Goal: Task Accomplishment & Management: Use online tool/utility

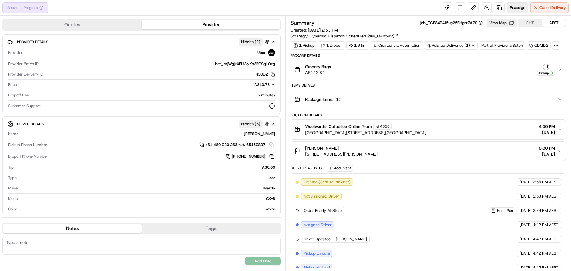
click at [512, 8] on span "Reassign" at bounding box center [517, 7] width 15 height 5
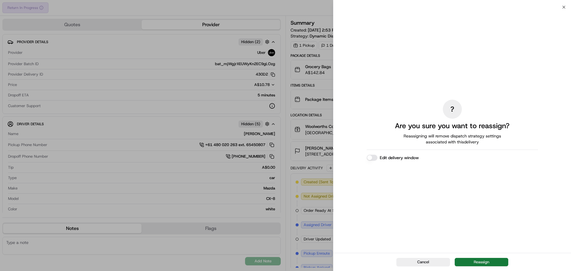
click at [478, 261] on button "Reassign" at bounding box center [482, 262] width 54 height 8
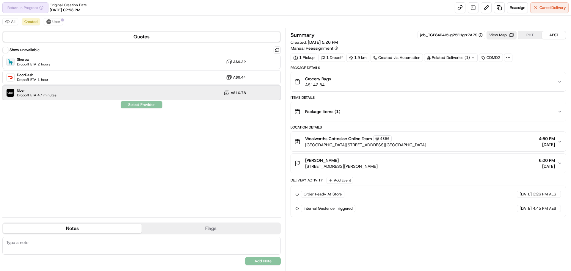
click at [85, 92] on div "Uber Dropoff ETA 47 minutes A$10.78" at bounding box center [141, 93] width 278 height 14
click at [153, 103] on button "Assign Provider" at bounding box center [141, 104] width 42 height 7
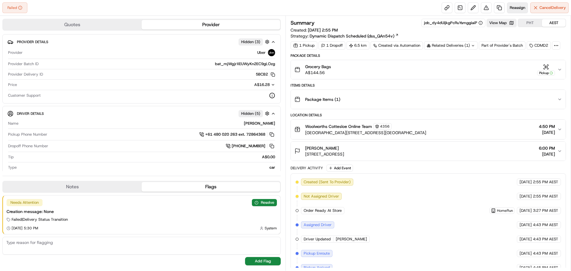
click at [512, 7] on span "Reassign" at bounding box center [517, 7] width 15 height 5
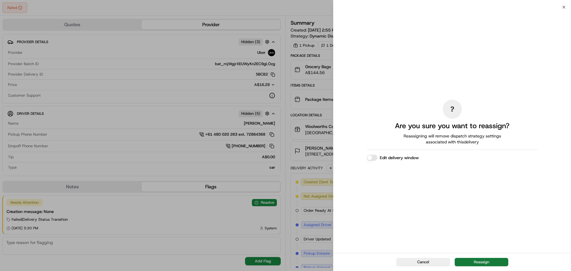
click at [480, 260] on button "Reassign" at bounding box center [482, 262] width 54 height 8
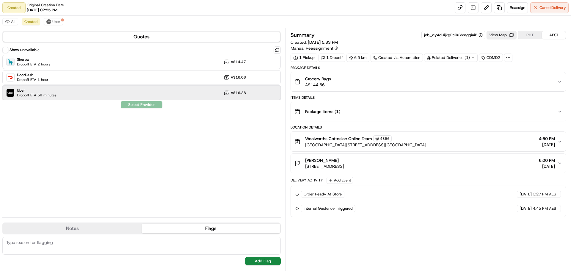
click at [62, 92] on div "Uber Dropoff ETA 58 minutes A$16.28" at bounding box center [141, 93] width 278 height 14
click at [154, 103] on button "Assign Provider" at bounding box center [141, 104] width 42 height 7
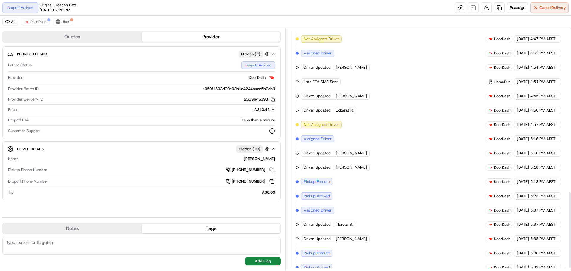
scroll to position [520, 0]
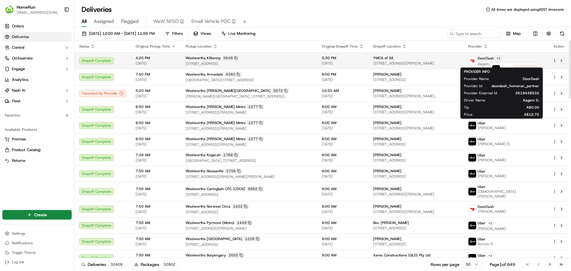
click at [515, 57] on html "HomeRun ssaba@woolworths.com.au Toggle Sidebar Orders Deliveries Control Orches…" at bounding box center [285, 135] width 571 height 271
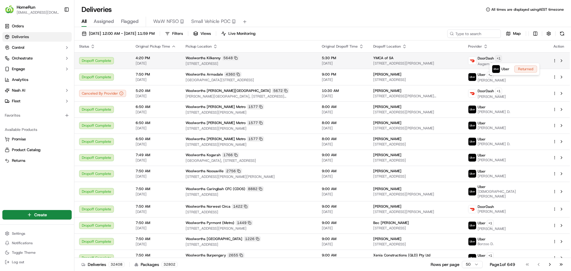
click at [515, 57] on html "HomeRun ssaba@woolworths.com.au Toggle Sidebar Orders Deliveries Control Orches…" at bounding box center [285, 135] width 571 height 271
